Goal: Navigation & Orientation: Find specific page/section

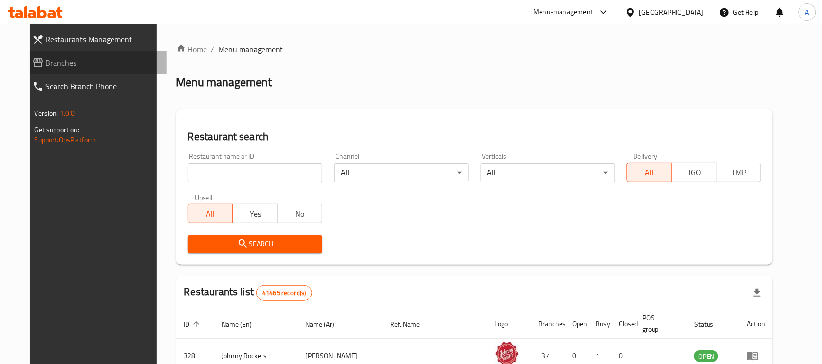
click at [46, 62] on span "Branches" at bounding box center [102, 63] width 113 height 12
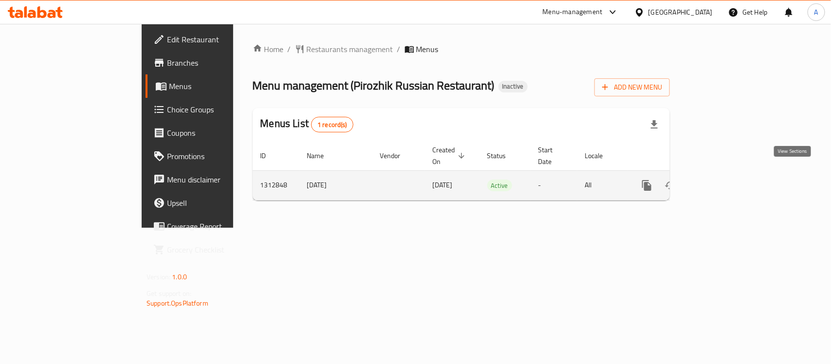
click at [723, 180] on icon "enhanced table" at bounding box center [717, 186] width 12 height 12
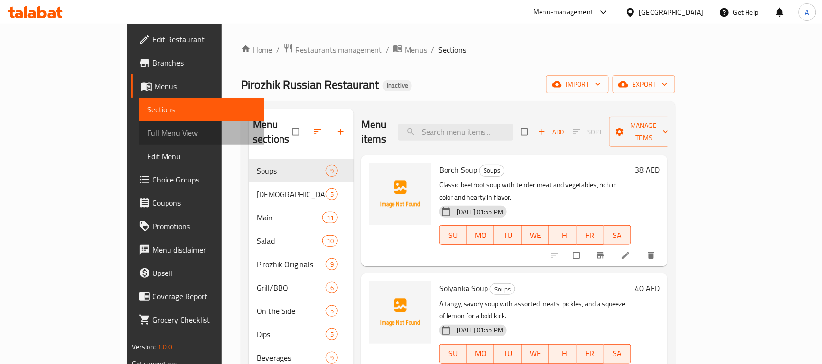
click at [147, 133] on span "Full Menu View" at bounding box center [202, 133] width 110 height 12
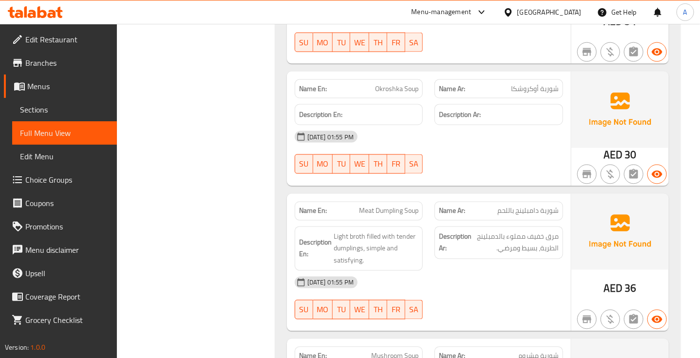
scroll to position [555, 0]
click at [553, 283] on div "18-09-2025 01:55 PM" at bounding box center [429, 281] width 280 height 23
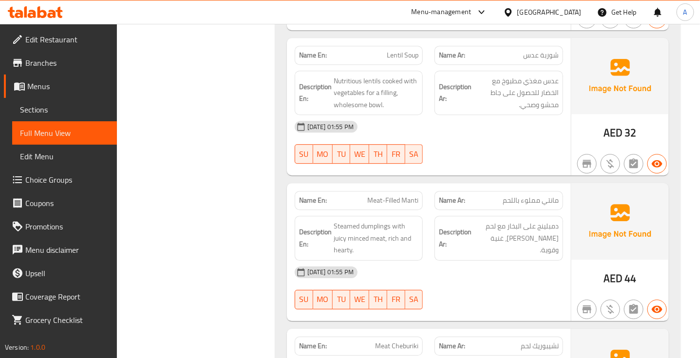
scroll to position [1000, 0]
click at [391, 205] on span "Meat-Filled Manti" at bounding box center [392, 201] width 51 height 10
copy span "Meat-Filled Manti"
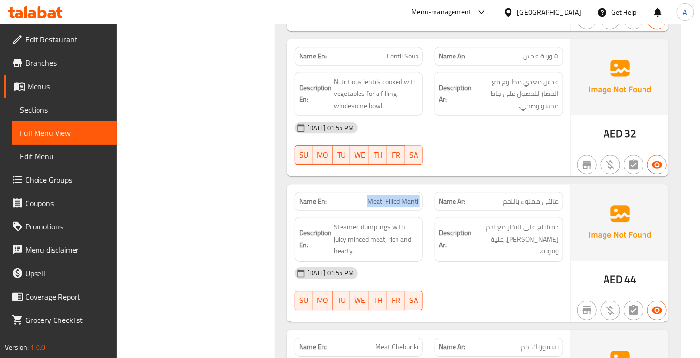
click at [391, 205] on span "Meat-Filled Manti" at bounding box center [392, 201] width 51 height 10
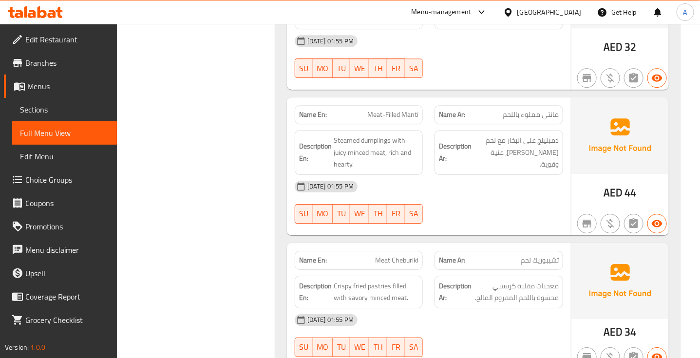
scroll to position [1080, 0]
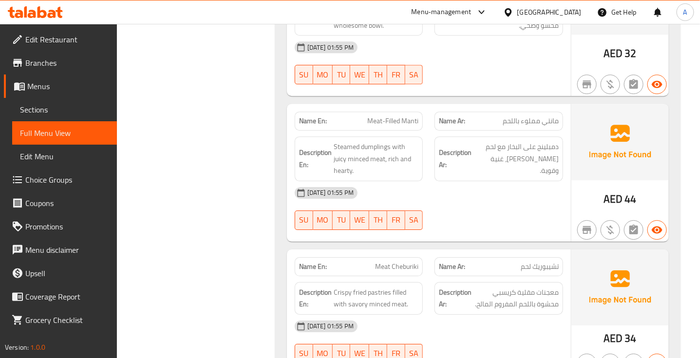
click at [397, 126] on span "Meat-Filled Manti" at bounding box center [392, 121] width 51 height 10
copy span "Meat-Filled Manti"
click at [402, 269] on span "Meat Cheburiki" at bounding box center [396, 266] width 43 height 10
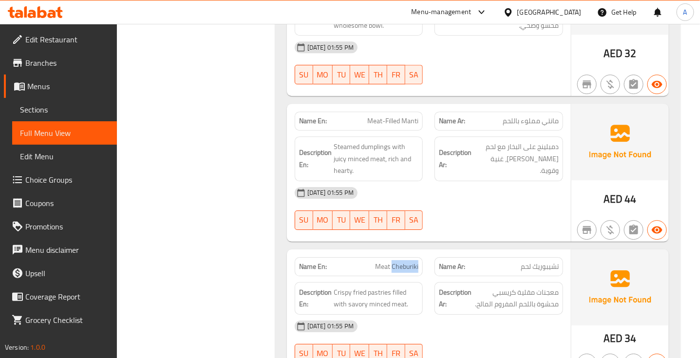
click at [402, 269] on span "Meat Cheburiki" at bounding box center [396, 266] width 43 height 10
copy span "Meat Cheburiki"
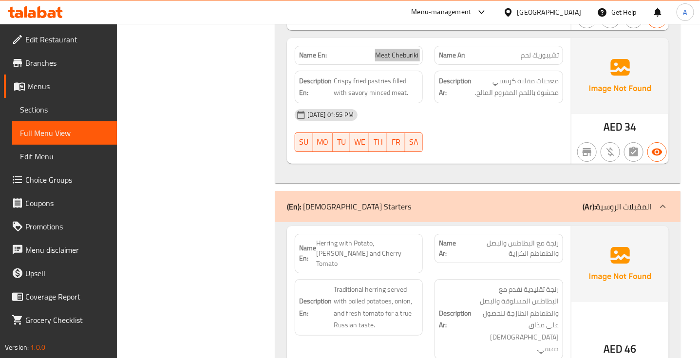
scroll to position [1292, 0]
click at [485, 258] on span "رنجة مع البطاطس والبصل والطماطم الكرزية" at bounding box center [509, 248] width 99 height 20
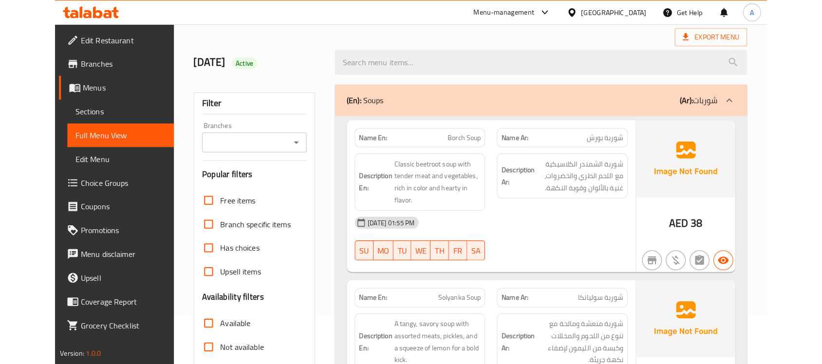
scroll to position [49, 0]
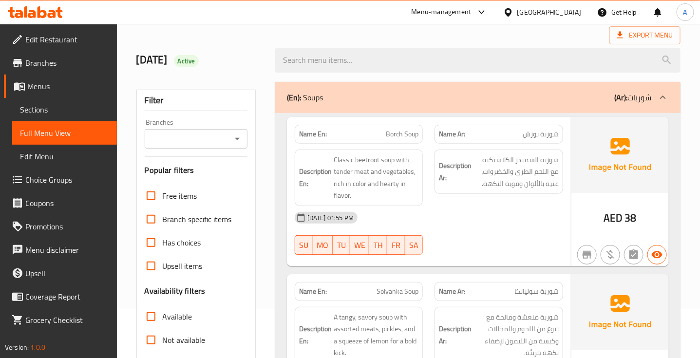
click at [459, 197] on div "Description Ar: شوربة الشمندر الكلاسيكية مع اللحم الطري والخضروات، غنية بالألوا…" at bounding box center [498, 178] width 140 height 68
